Goal: Find specific page/section: Find specific page/section

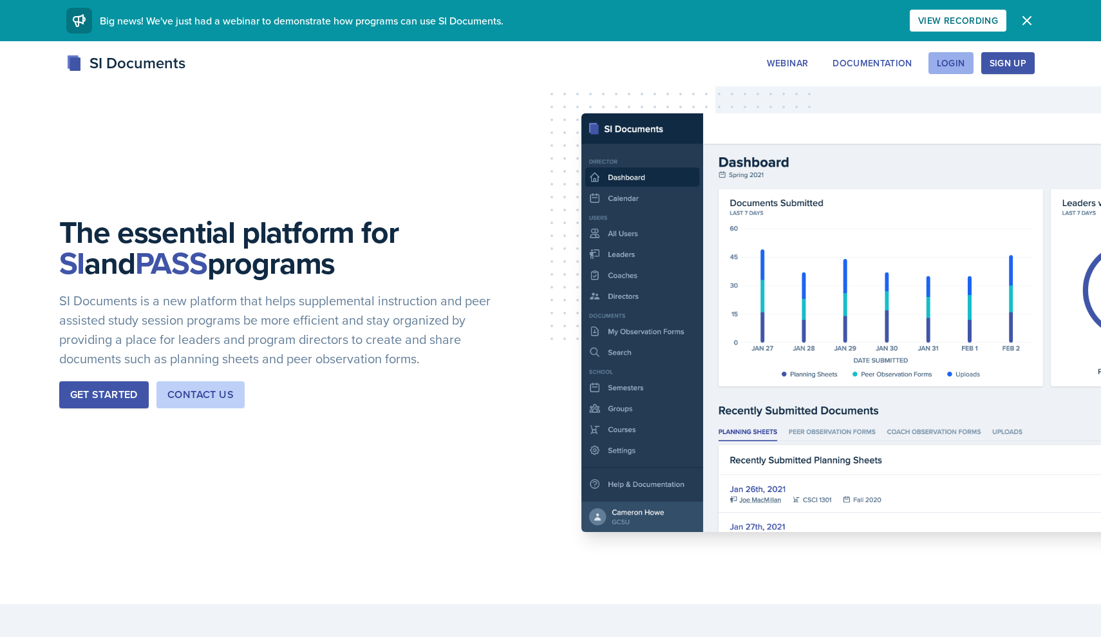
click at [941, 58] on div "Login" at bounding box center [951, 63] width 28 height 10
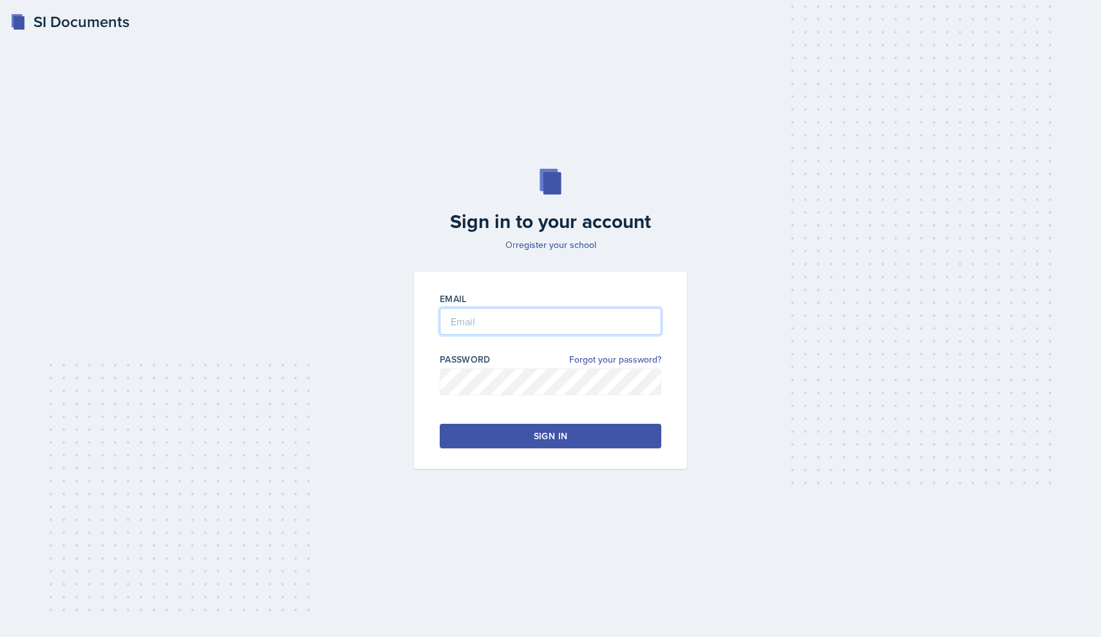
type input "[EMAIL_ADDRESS][DOMAIN_NAME]"
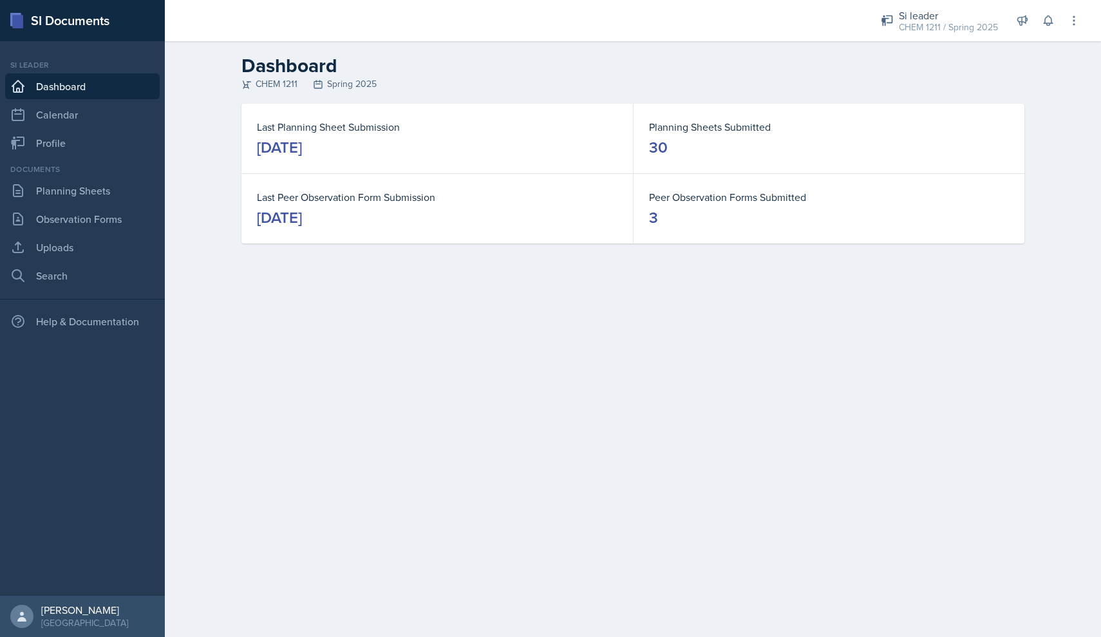
click at [97, 128] on div "Si leader Dashboard Calendar Profile" at bounding box center [82, 107] width 155 height 97
click at [93, 99] on div "Si leader Dashboard Calendar Profile" at bounding box center [82, 107] width 155 height 97
click at [68, 160] on nav "Si leader Dashboard Calendar Profile Documents Planning Sheets Observation Form…" at bounding box center [82, 318] width 165 height 554
click at [62, 136] on link "Profile" at bounding box center [82, 143] width 155 height 26
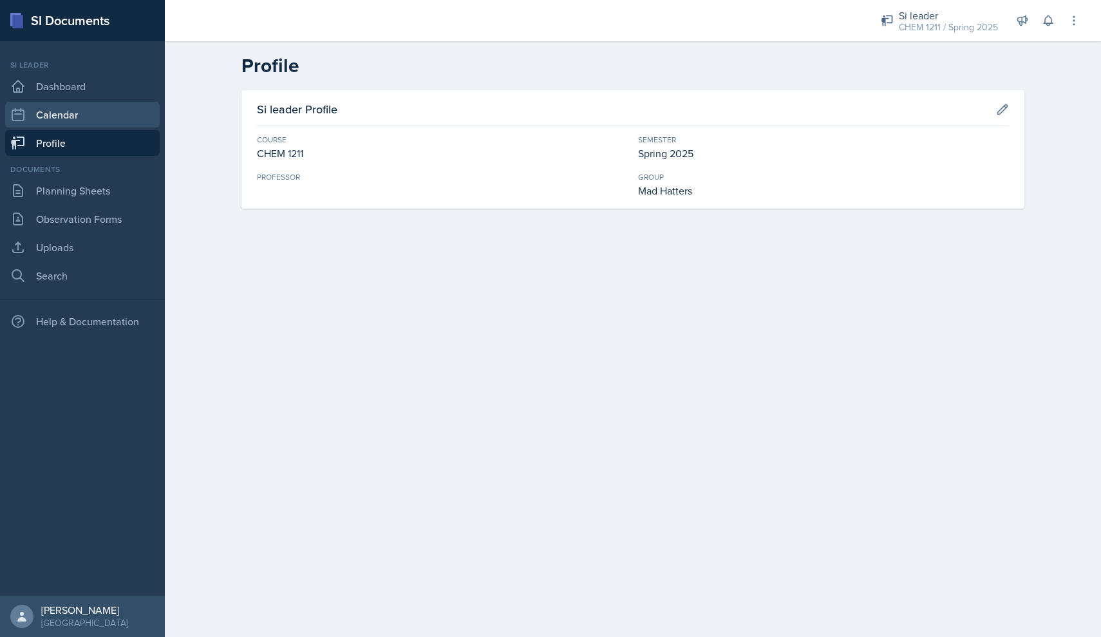
click at [62, 123] on link "Calendar" at bounding box center [82, 115] width 155 height 26
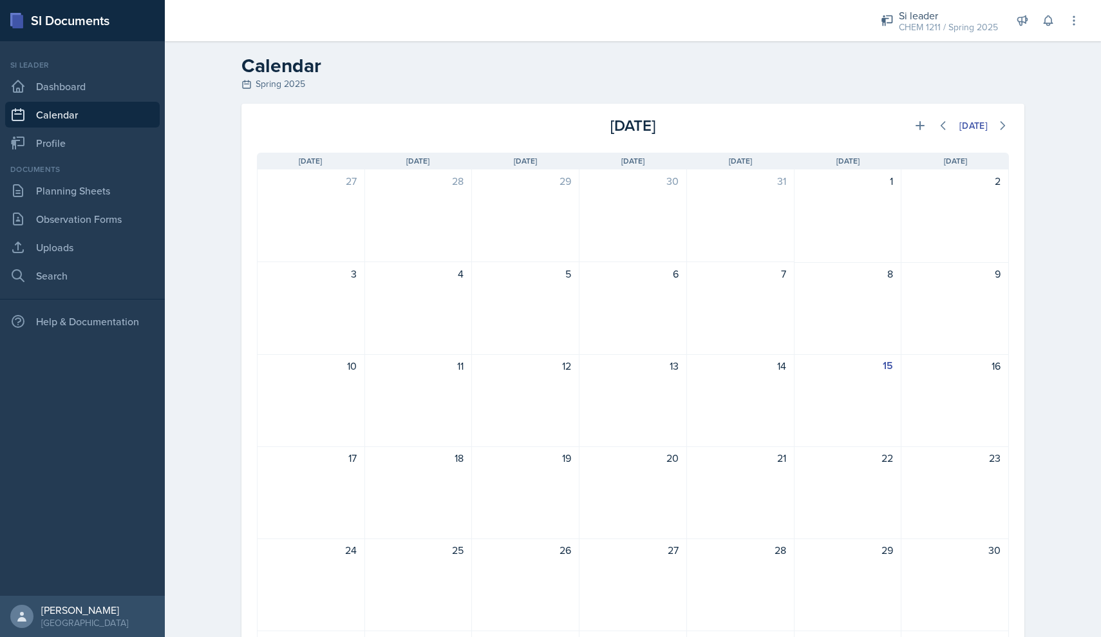
click at [57, 121] on link "Calendar" at bounding box center [82, 115] width 155 height 26
click at [64, 223] on link "Observation Forms" at bounding box center [82, 219] width 155 height 26
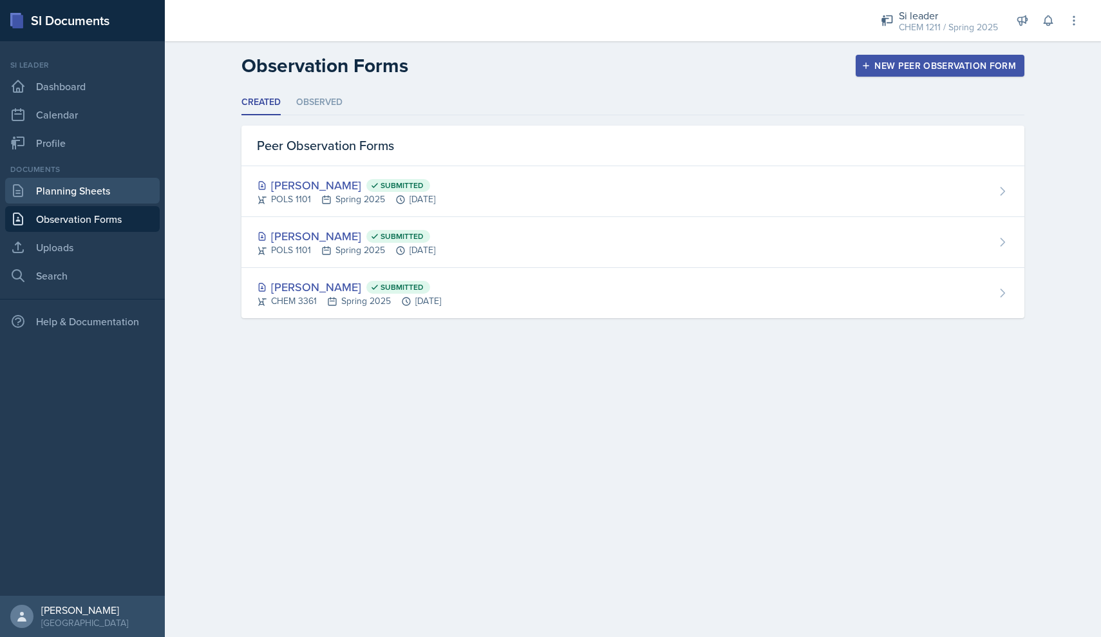
click at [63, 200] on link "Planning Sheets" at bounding box center [82, 191] width 155 height 26
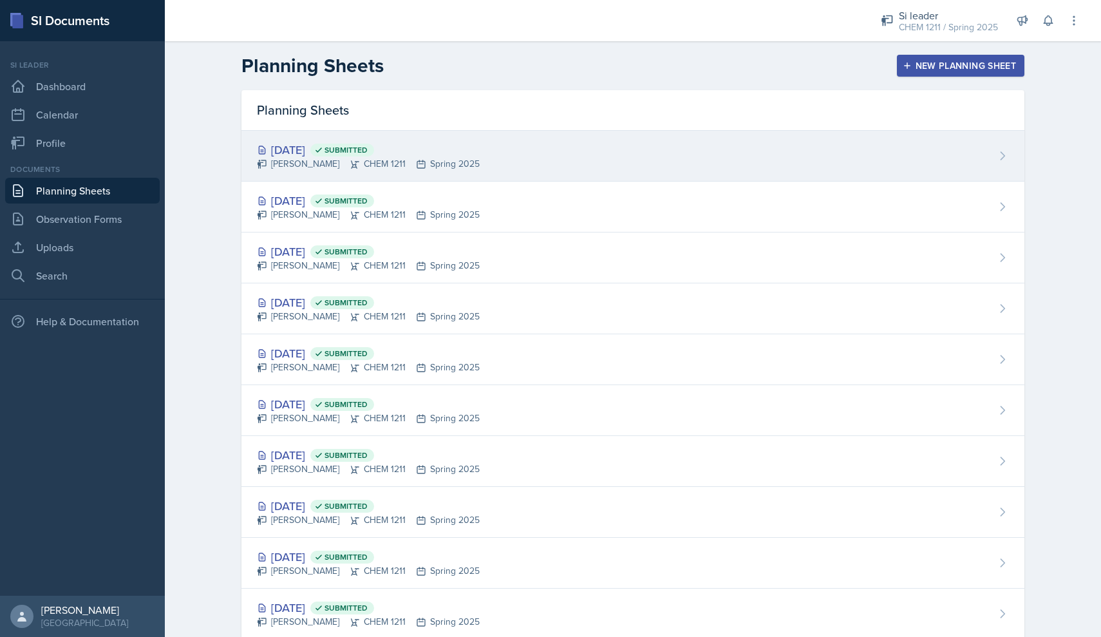
click at [480, 147] on div "[DATE] Submitted" at bounding box center [368, 149] width 223 height 17
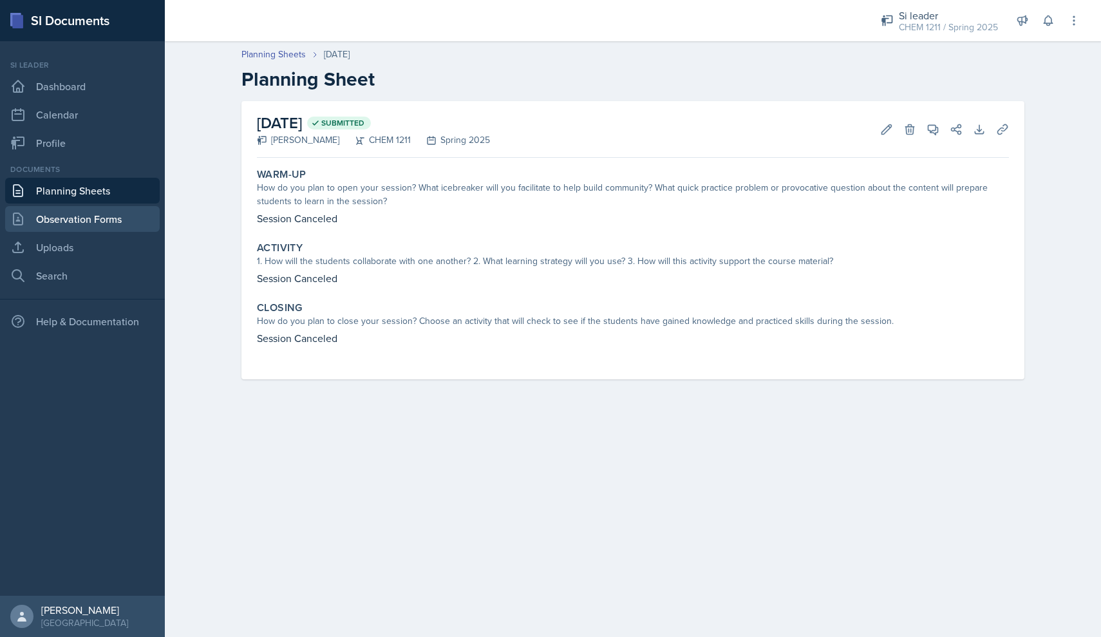
click at [95, 207] on link "Observation Forms" at bounding box center [82, 219] width 155 height 26
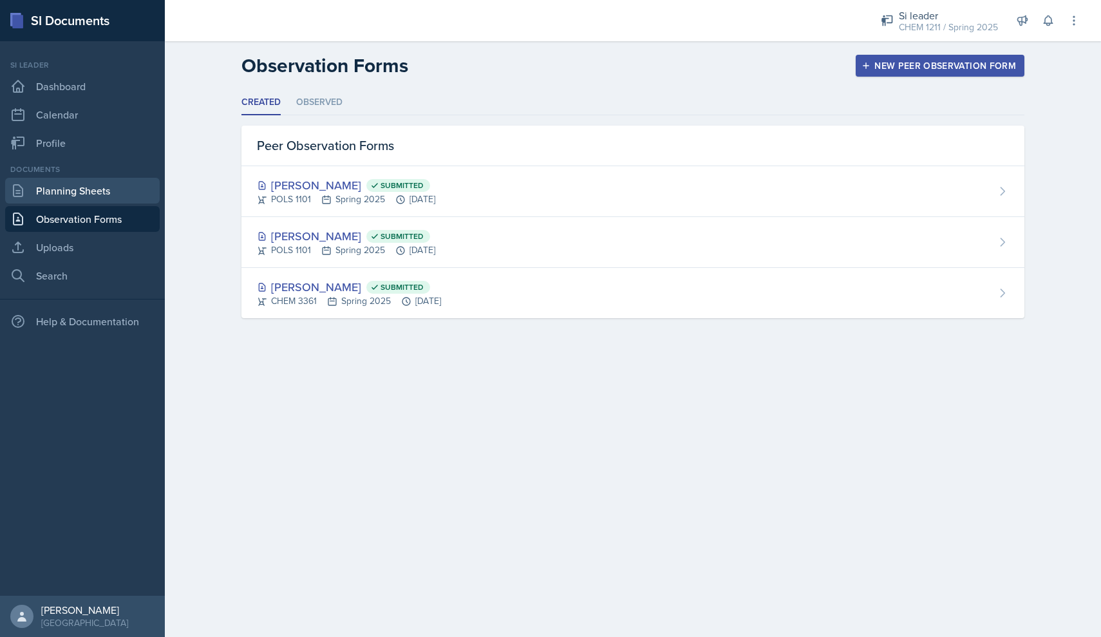
click at [66, 191] on link "Planning Sheets" at bounding box center [82, 191] width 155 height 26
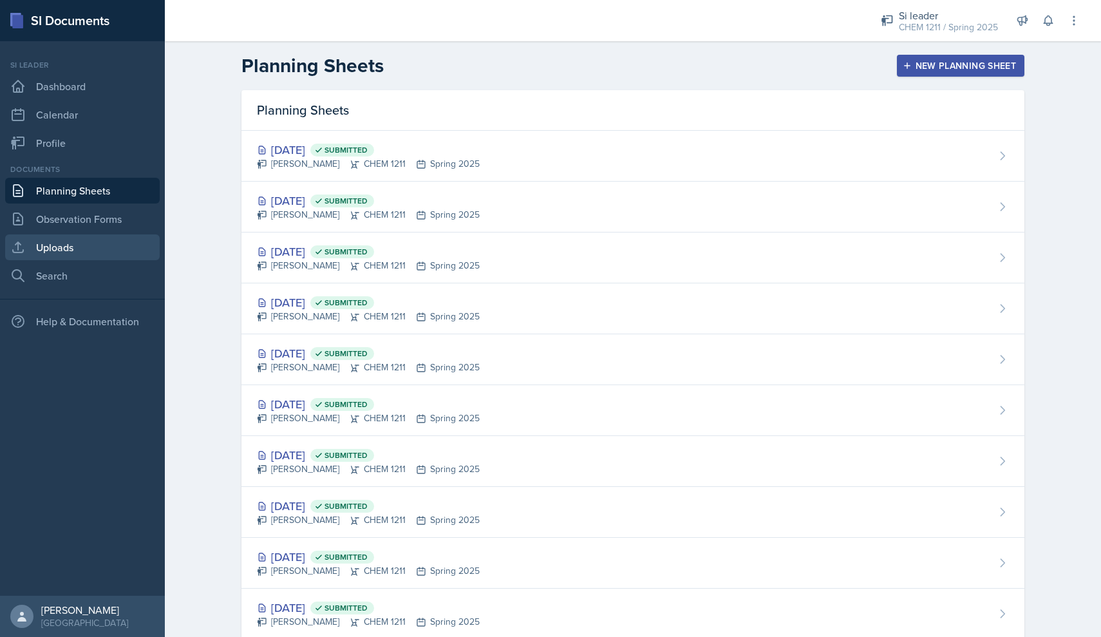
click at [108, 240] on link "Uploads" at bounding box center [82, 247] width 155 height 26
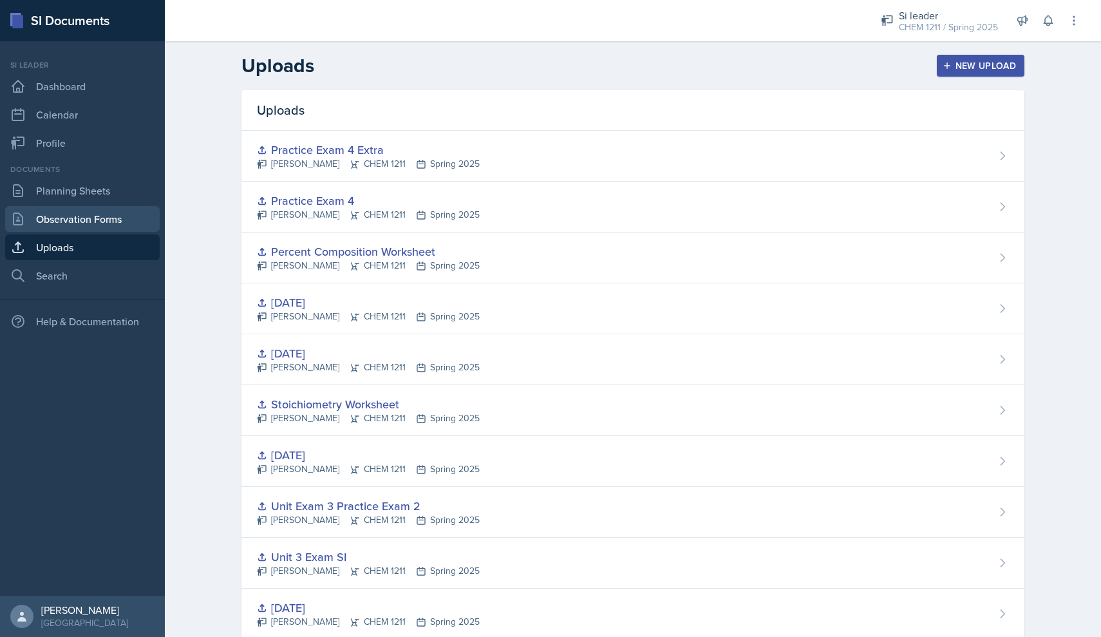
click at [109, 225] on link "Observation Forms" at bounding box center [82, 219] width 155 height 26
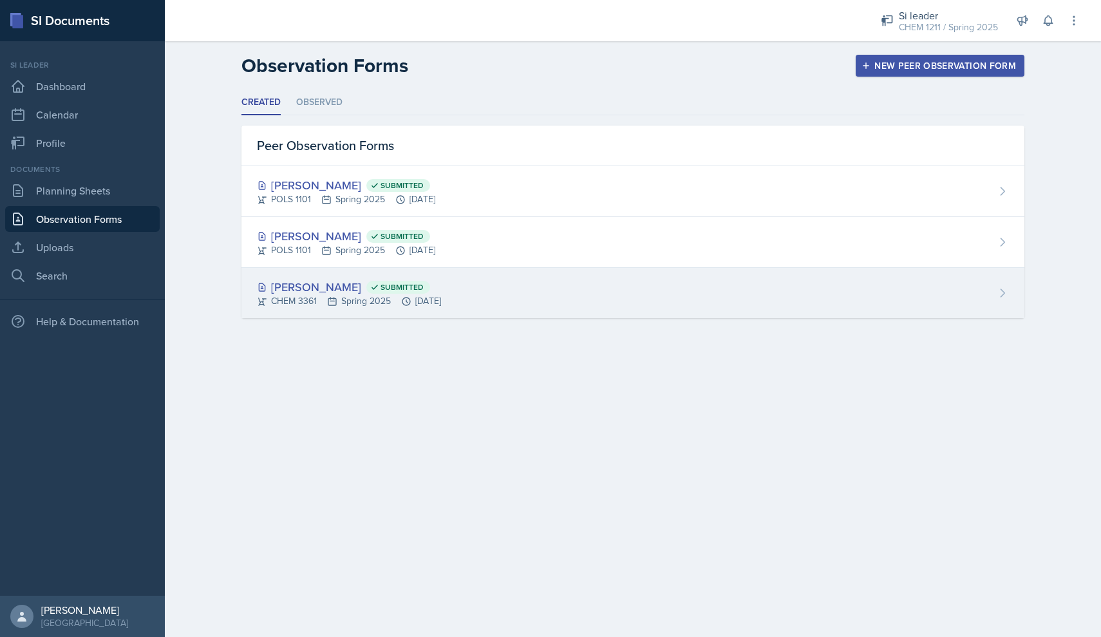
click at [478, 292] on div "[PERSON_NAME] Submitted CHEM 3361 Spring 2025 [DATE]" at bounding box center [632, 293] width 783 height 50
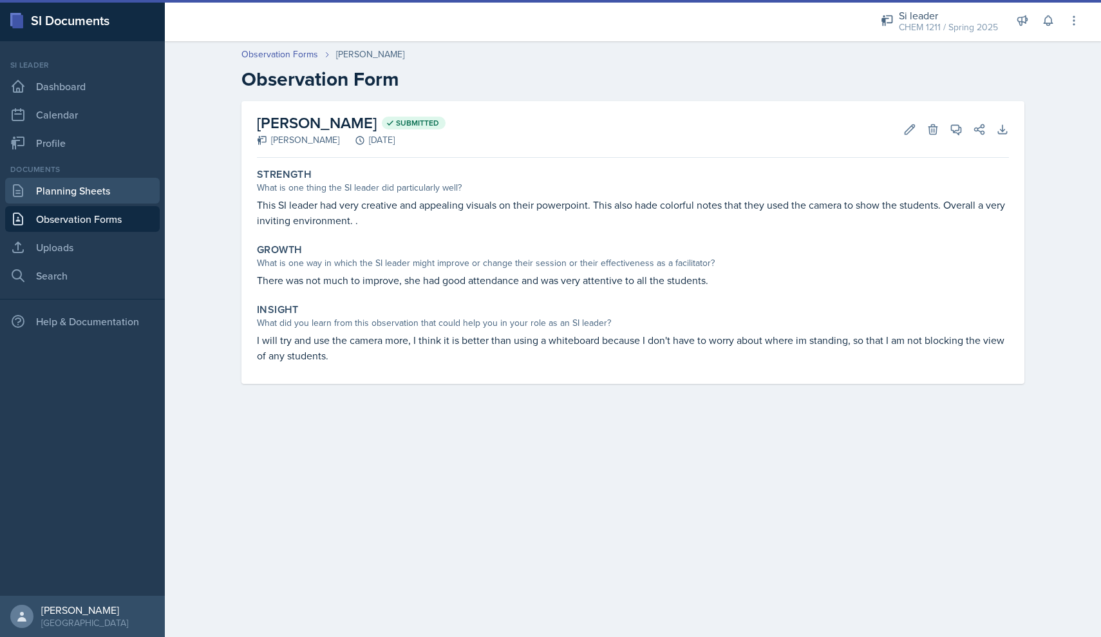
click at [82, 182] on link "Planning Sheets" at bounding box center [82, 191] width 155 height 26
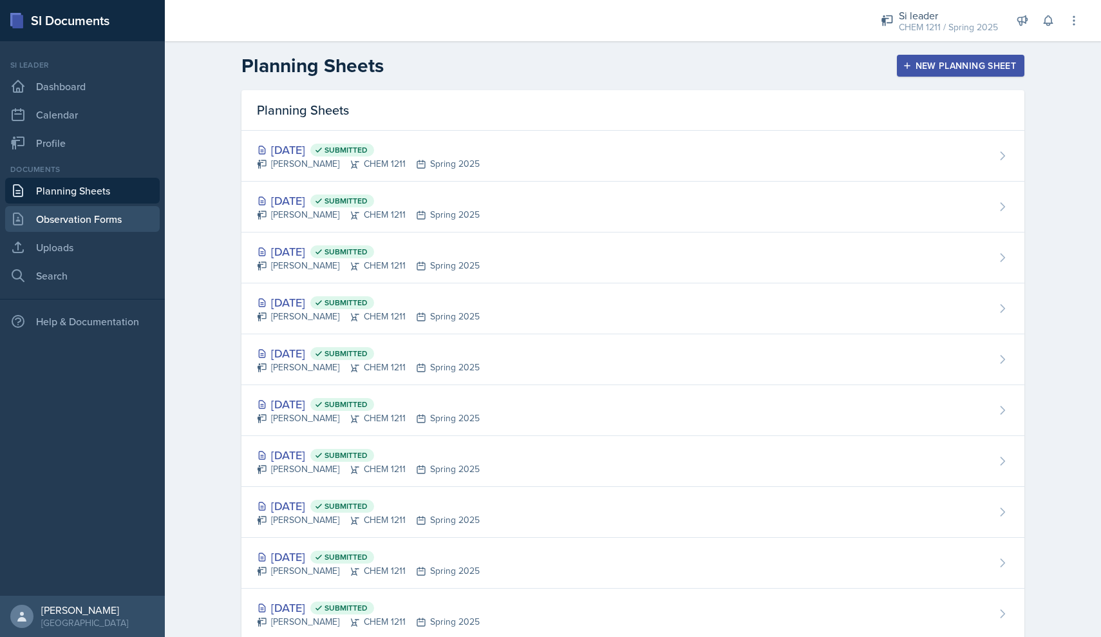
click at [64, 225] on link "Observation Forms" at bounding box center [82, 219] width 155 height 26
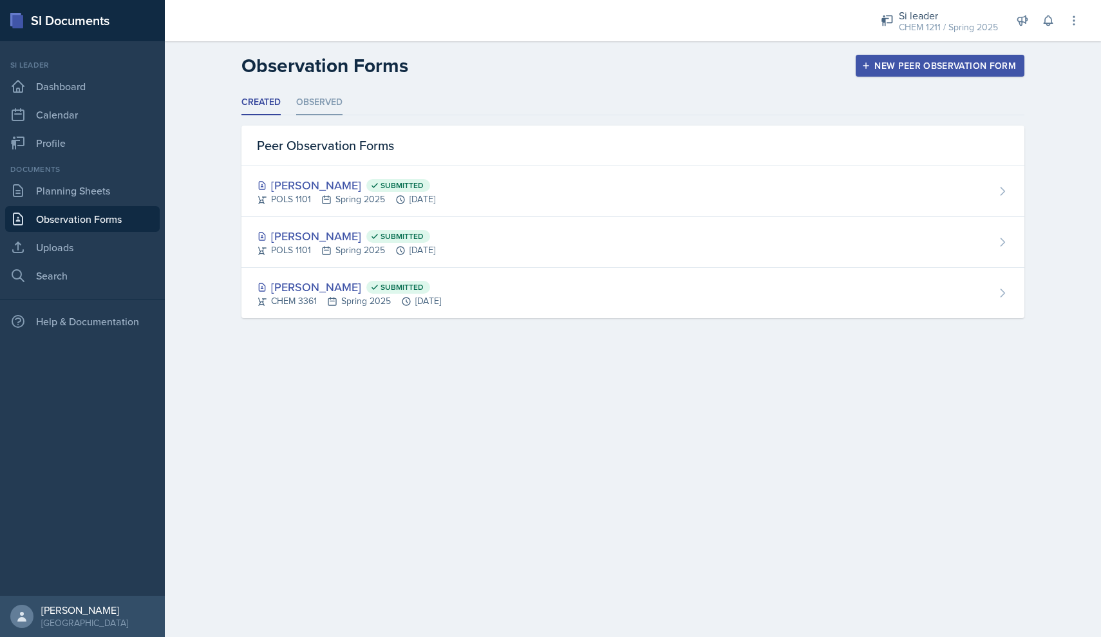
click at [329, 104] on li "Observed" at bounding box center [319, 102] width 46 height 25
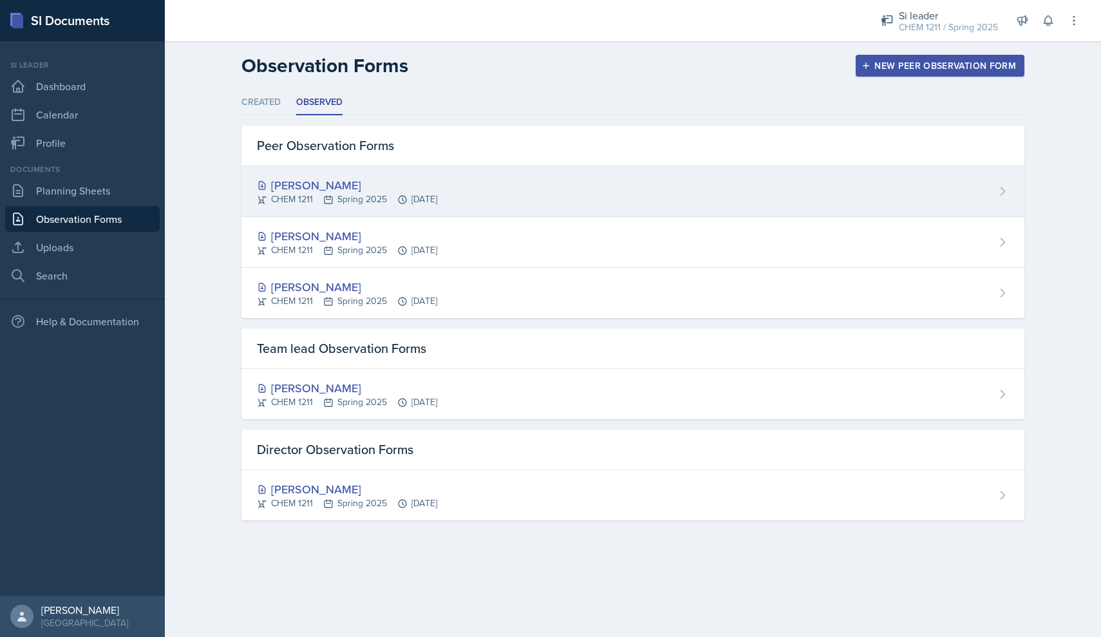
click at [305, 182] on div "[PERSON_NAME]" at bounding box center [347, 184] width 180 height 17
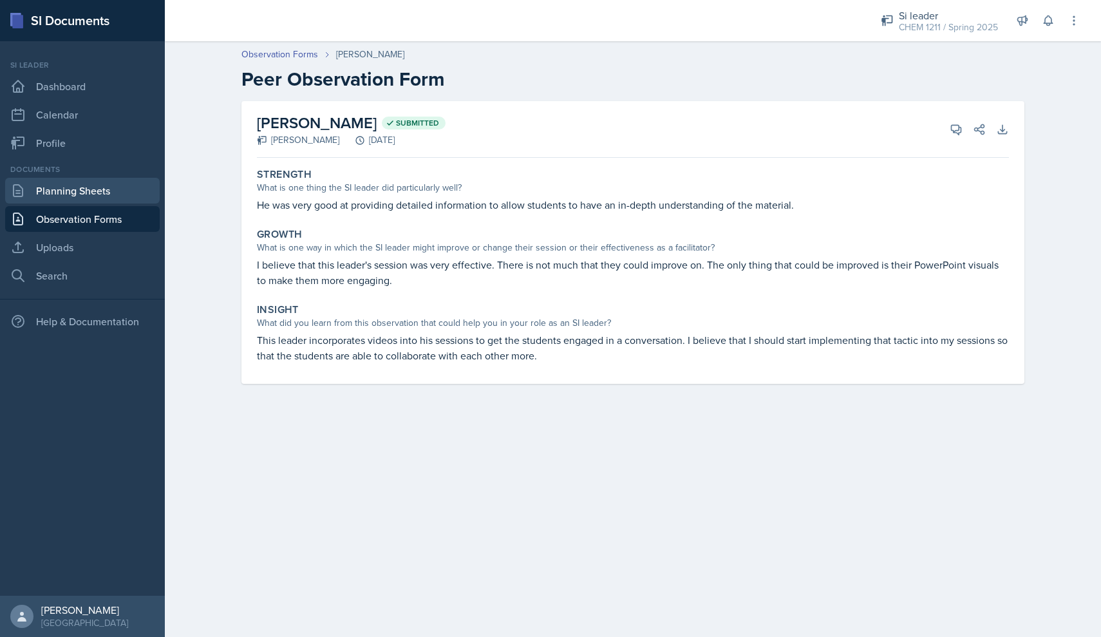
click at [87, 198] on link "Planning Sheets" at bounding box center [82, 191] width 155 height 26
